Goal: Task Accomplishment & Management: Complete application form

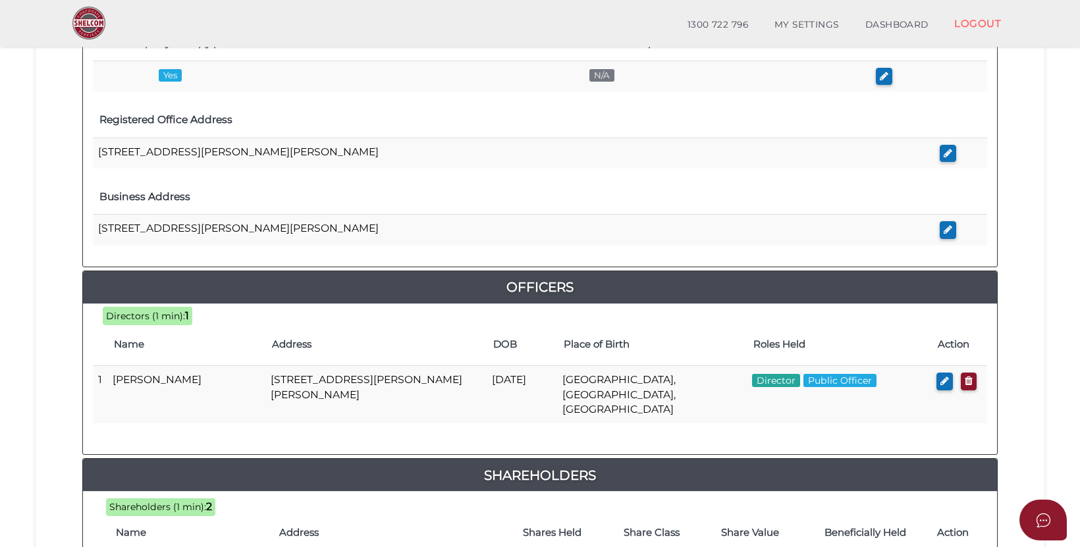
scroll to position [682, 0]
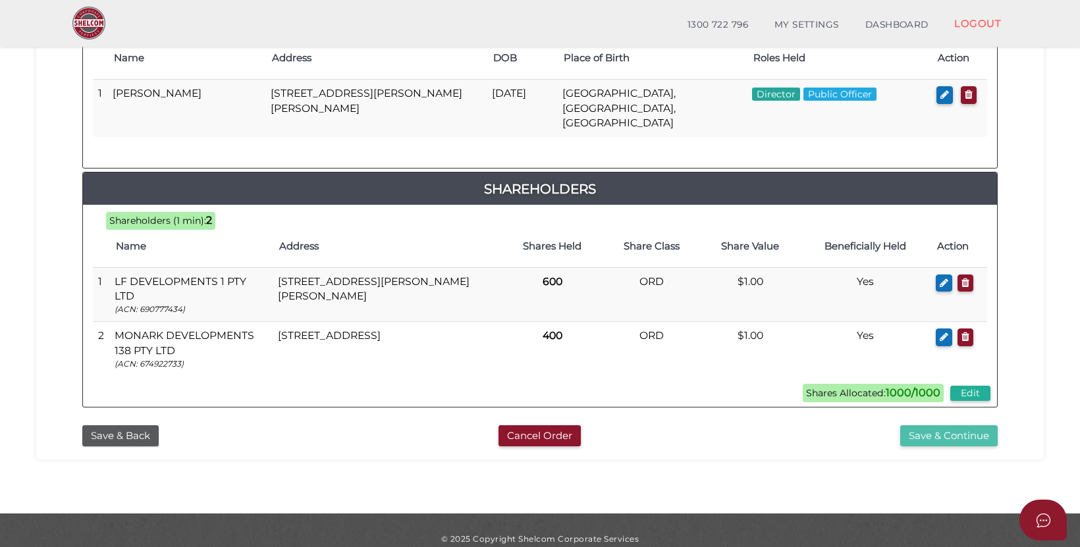
click at [955, 426] on button "Save & Continue" at bounding box center [949, 437] width 97 height 22
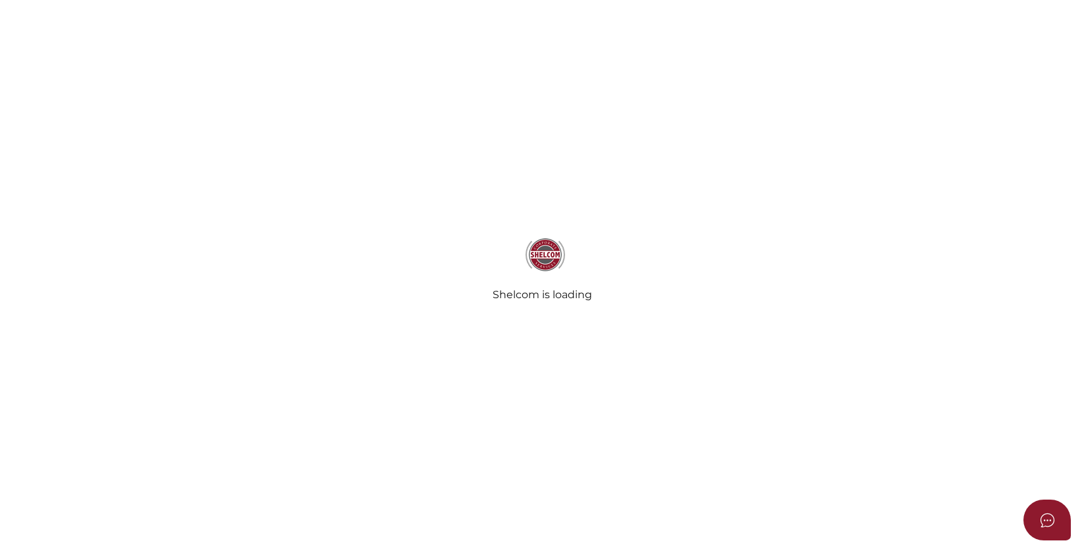
select select "Comb Binding"
select select "No"
radio input "true"
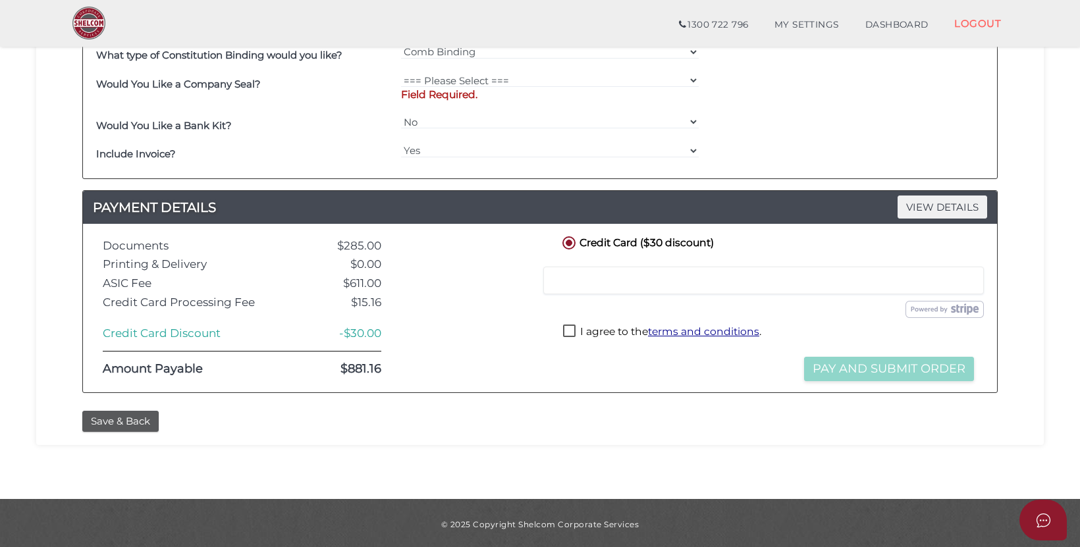
scroll to position [569, 0]
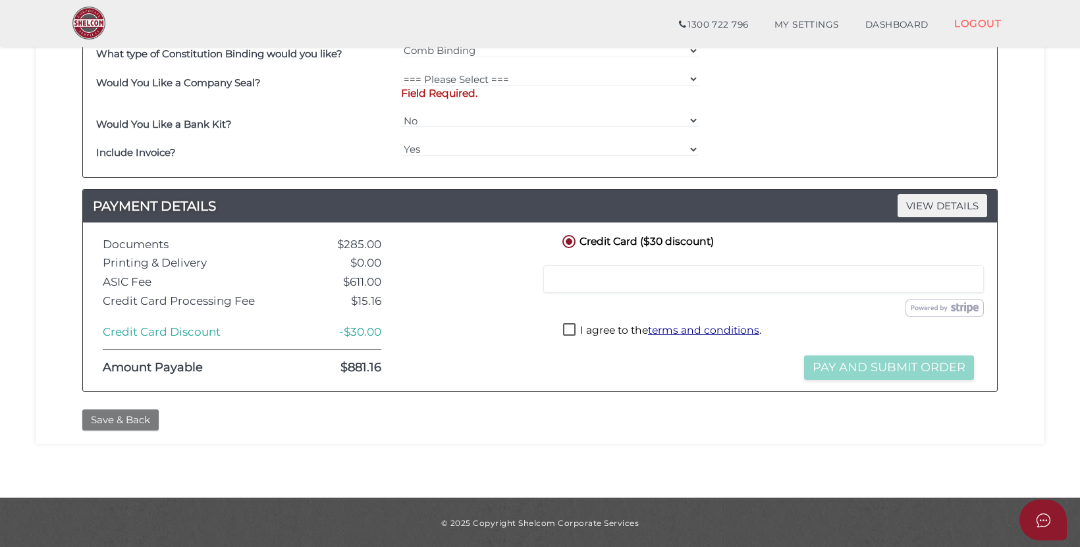
click at [138, 415] on button "Save & Back" at bounding box center [120, 421] width 76 height 22
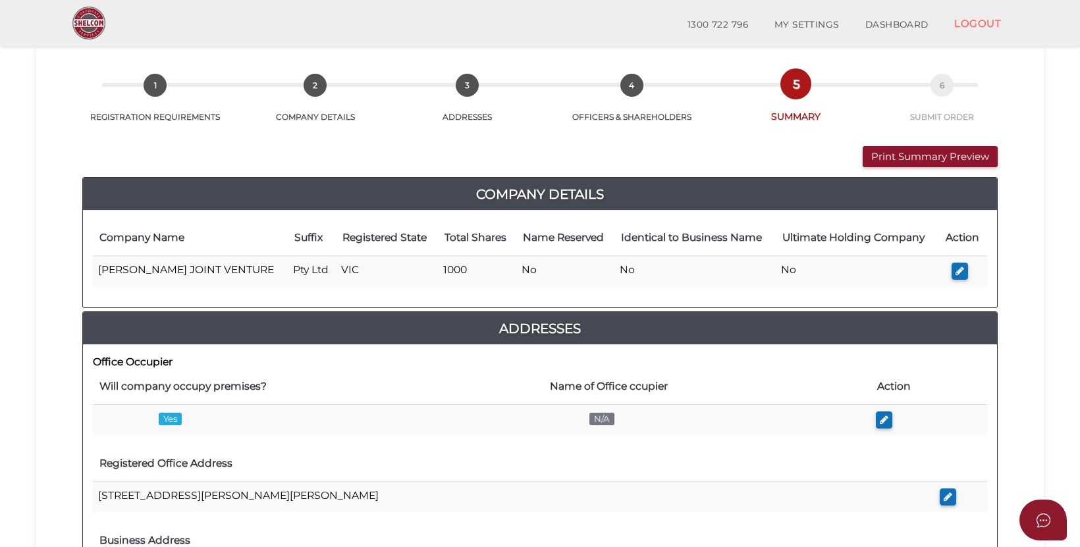
scroll to position [52, 0]
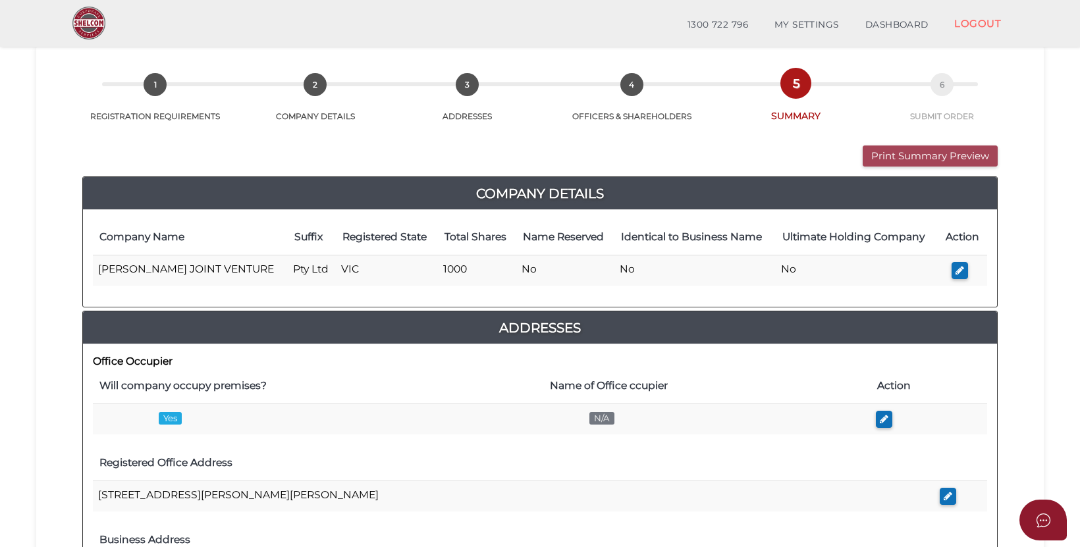
click at [956, 159] on button "Print Summary Preview" at bounding box center [930, 157] width 135 height 22
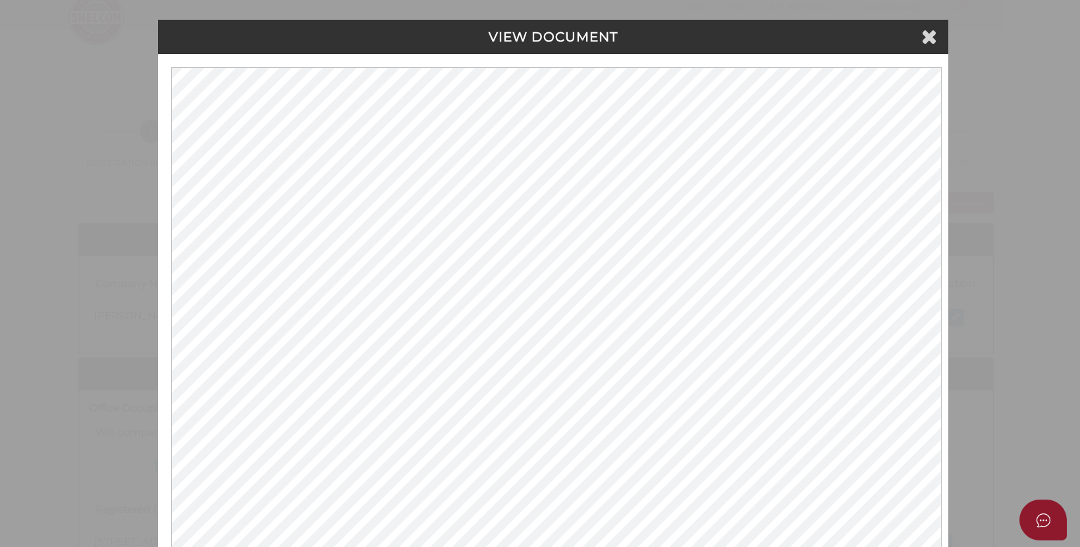
scroll to position [0, 0]
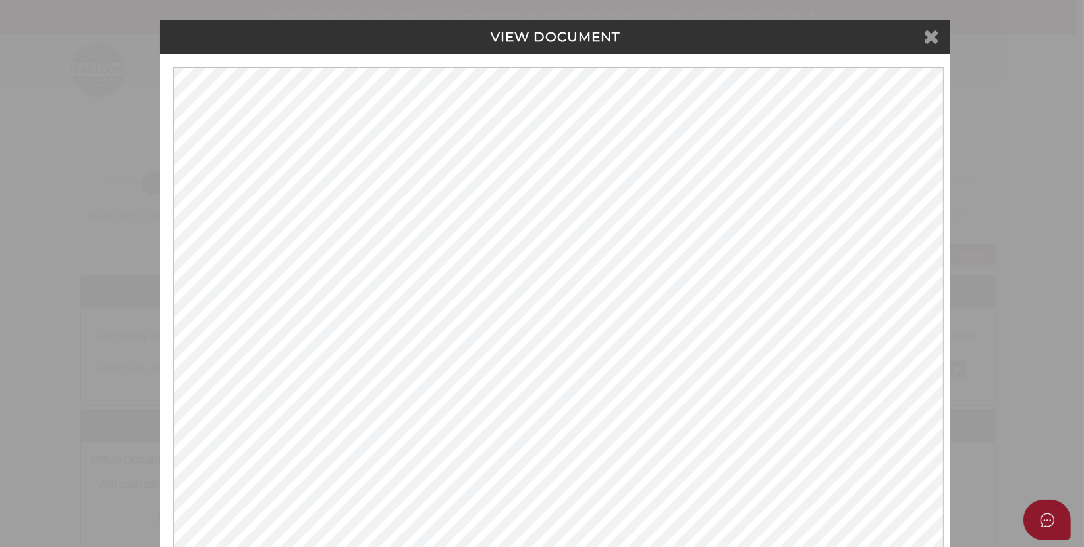
click at [935, 35] on icon at bounding box center [932, 36] width 16 height 20
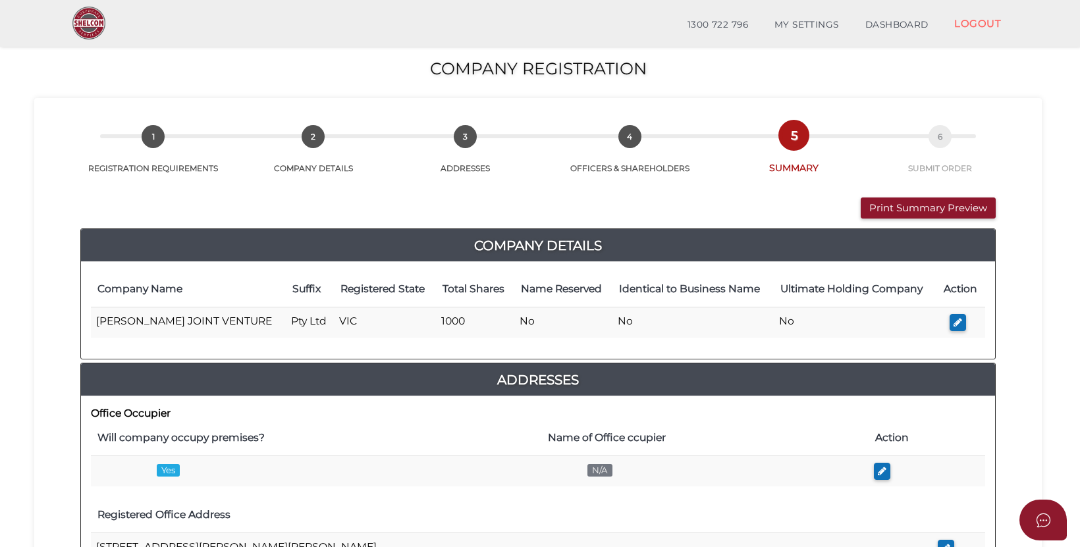
scroll to position [682, 0]
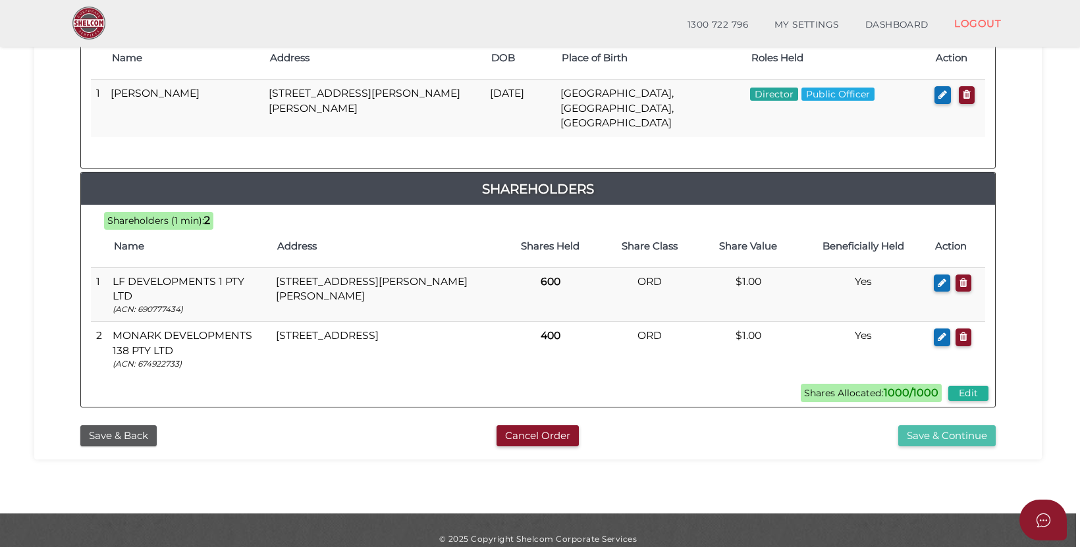
click at [945, 426] on button "Save & Continue" at bounding box center [947, 437] width 97 height 22
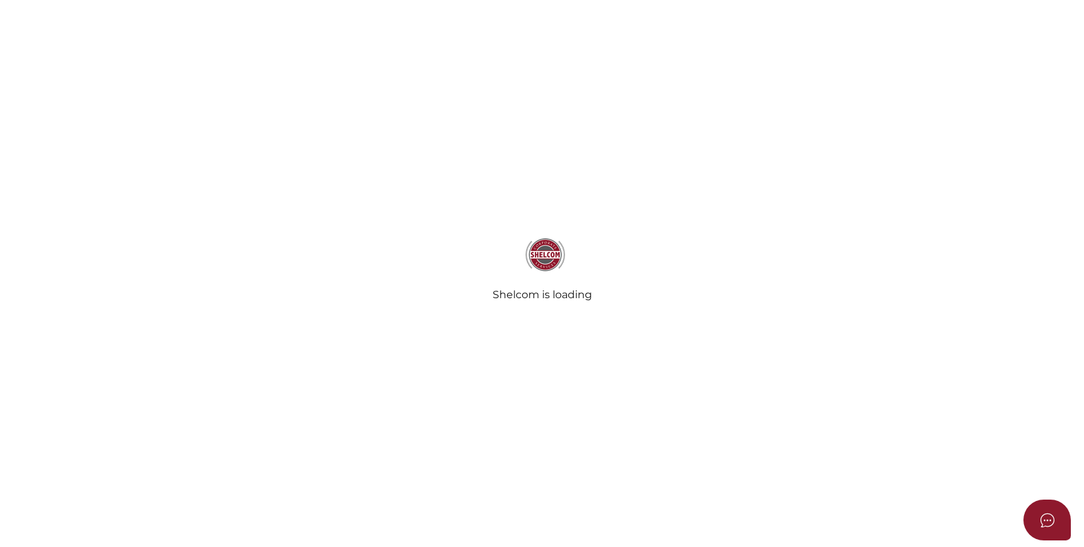
select select "Comb Binding"
select select "No"
radio input "true"
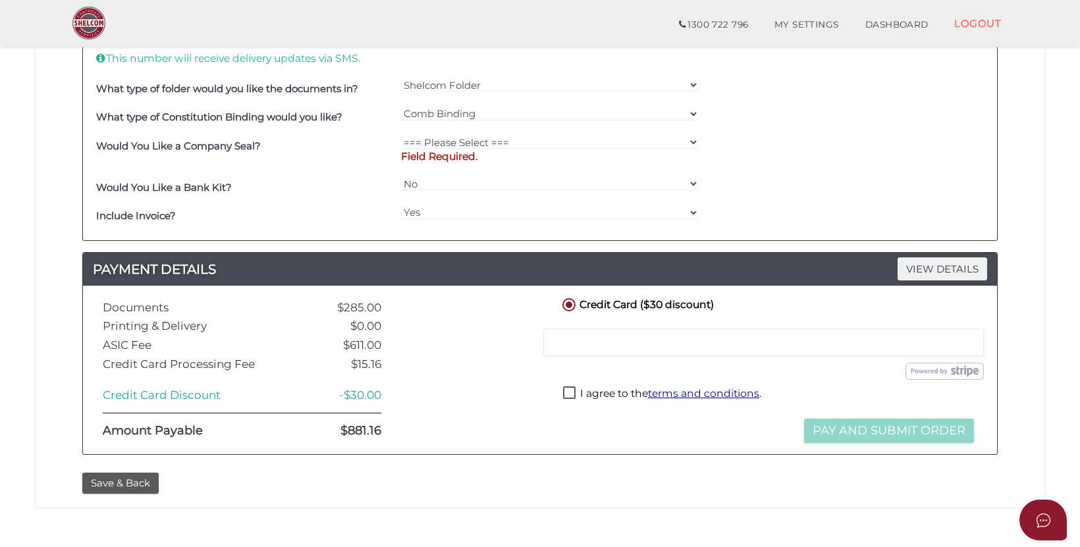
scroll to position [357, 0]
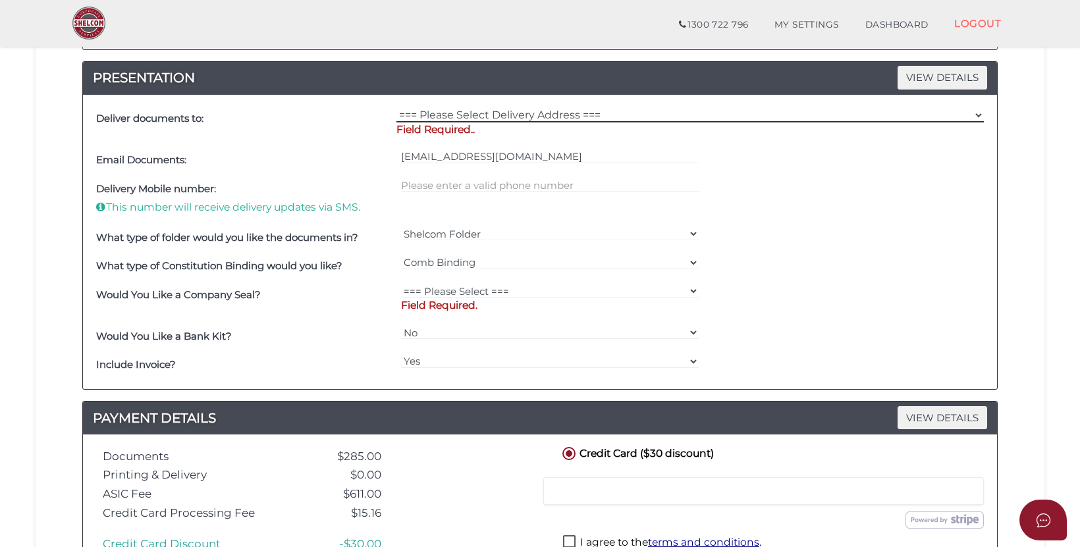
click at [526, 113] on select "=== Please Select Delivery Address === (User Address - Corrina Barton) Level 8 …" at bounding box center [691, 115] width 588 height 14
select select "0"
click at [397, 108] on select "=== Please Select Delivery Address === (User Address - Corrina Barton) Level 8 …" at bounding box center [691, 115] width 588 height 14
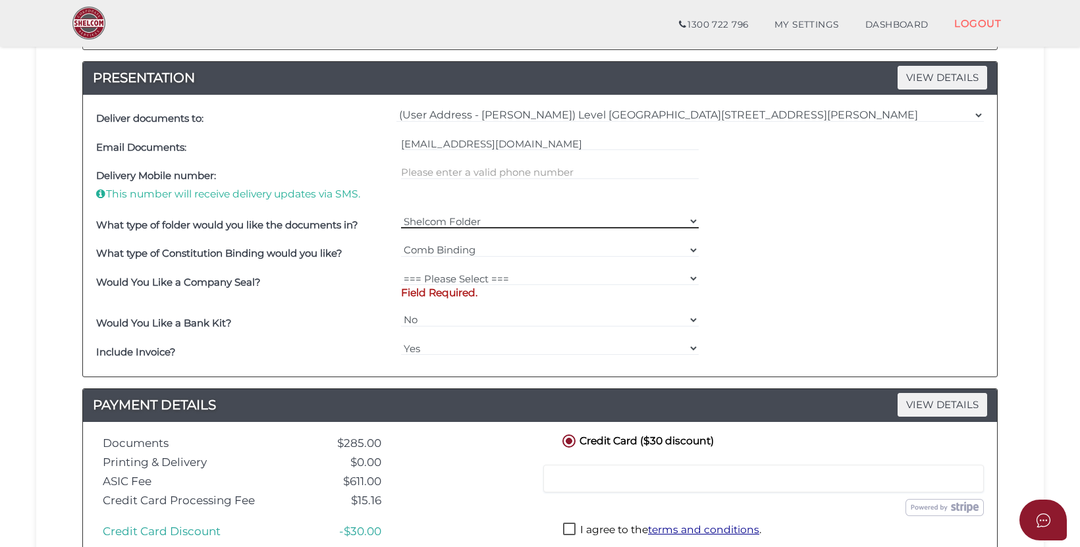
click at [489, 217] on select "Shelcom Folder === Please Select === Shelcom Folder Client Supplied Folder No F…" at bounding box center [550, 221] width 298 height 14
click at [479, 269] on div "=== Please Select === Fold Seal $50 No Seal Field Required." at bounding box center [550, 289] width 305 height 42
click at [478, 273] on select "=== Please Select === Fold Seal $50 No Seal" at bounding box center [550, 278] width 298 height 14
select select "0"
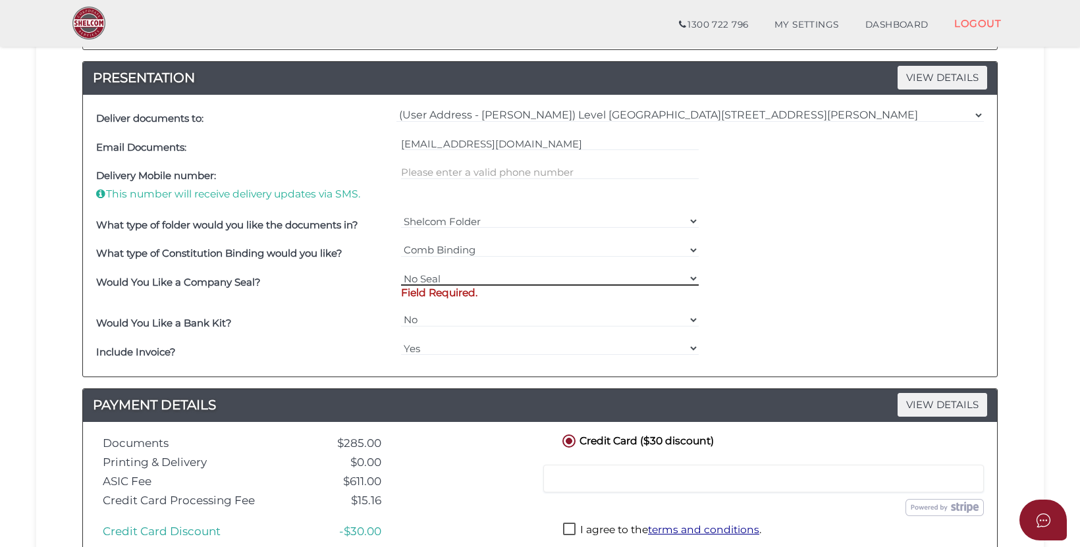
click at [401, 271] on select "=== Please Select === Fold Seal $50 No Seal" at bounding box center [550, 278] width 298 height 14
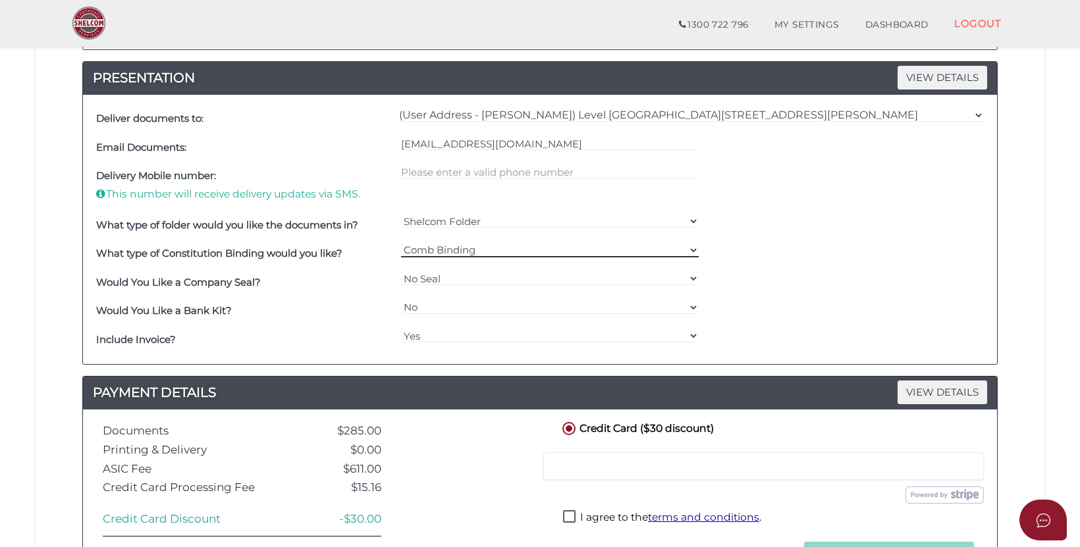
click at [500, 250] on select "=== Please Select === Comb Binding No Binding" at bounding box center [550, 250] width 298 height 14
click at [401, 243] on select "=== Please Select === Comb Binding No Binding" at bounding box center [550, 250] width 298 height 14
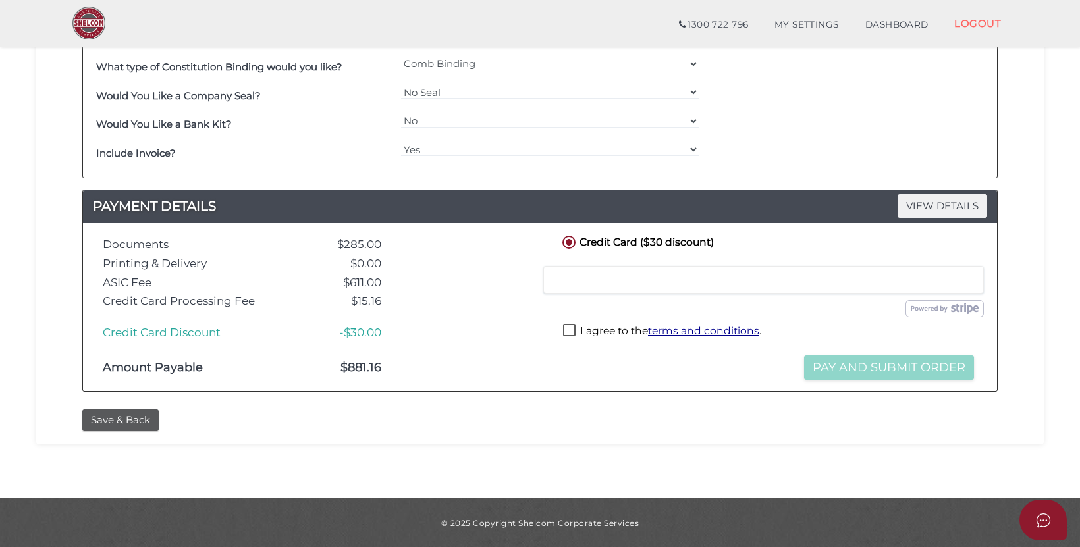
click at [583, 321] on div "I agree to the terms and conditions ." at bounding box center [769, 334] width 418 height 26
click at [568, 325] on label "I agree to the terms and conditions ." at bounding box center [662, 332] width 198 height 16
checkbox input "true"
click at [832, 371] on button "Pay and Submit Order" at bounding box center [889, 368] width 170 height 24
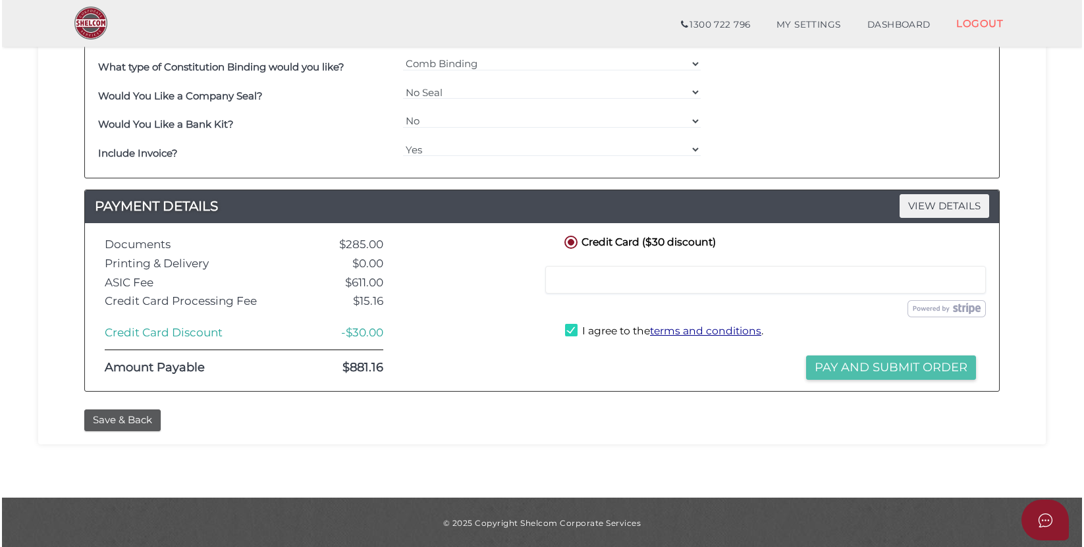
scroll to position [0, 0]
